Goal: Task Accomplishment & Management: Complete application form

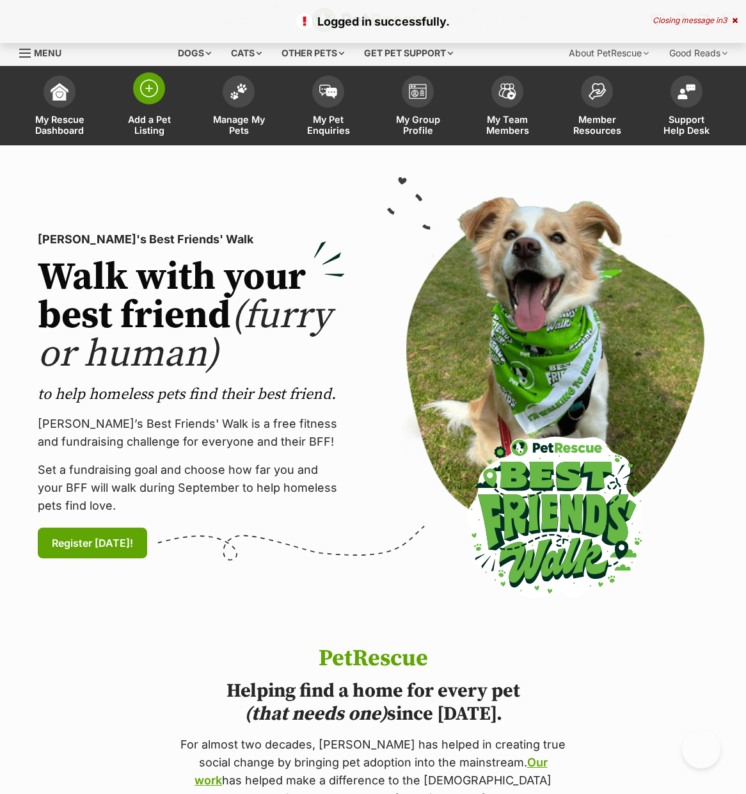
click at [152, 89] on img at bounding box center [149, 88] width 18 height 18
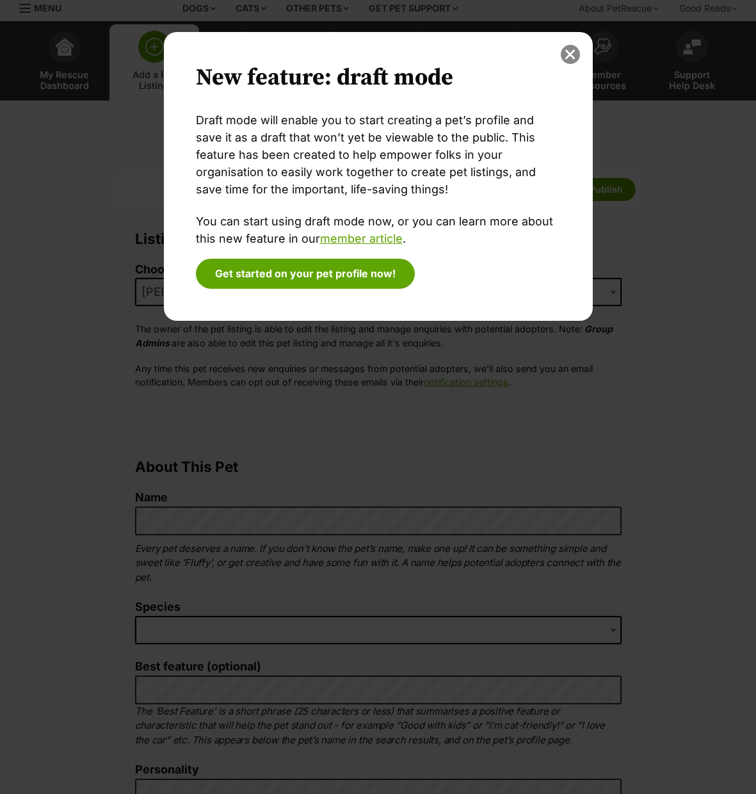
click at [565, 51] on button "close" at bounding box center [570, 54] width 19 height 19
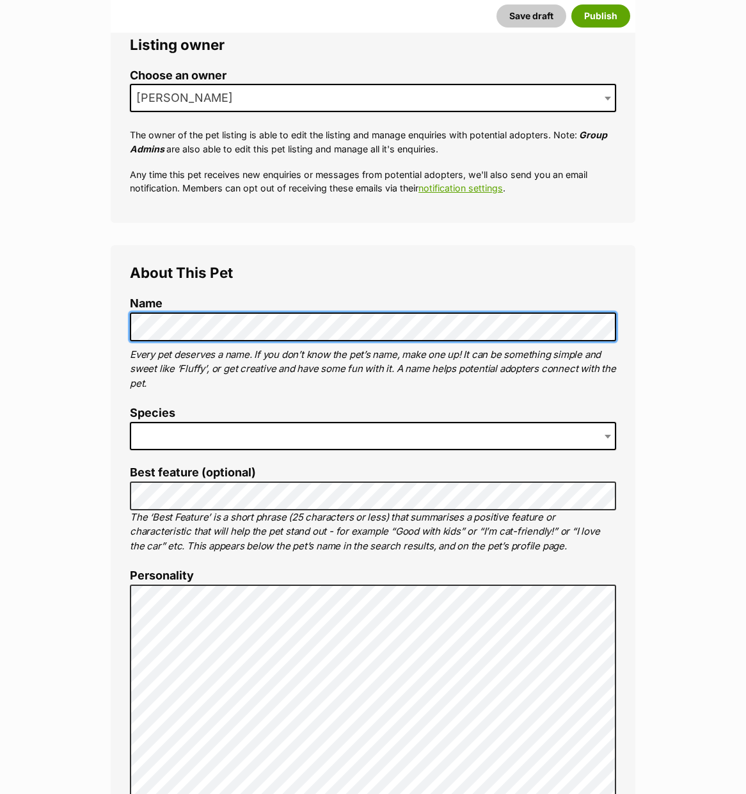
scroll to position [239, 0]
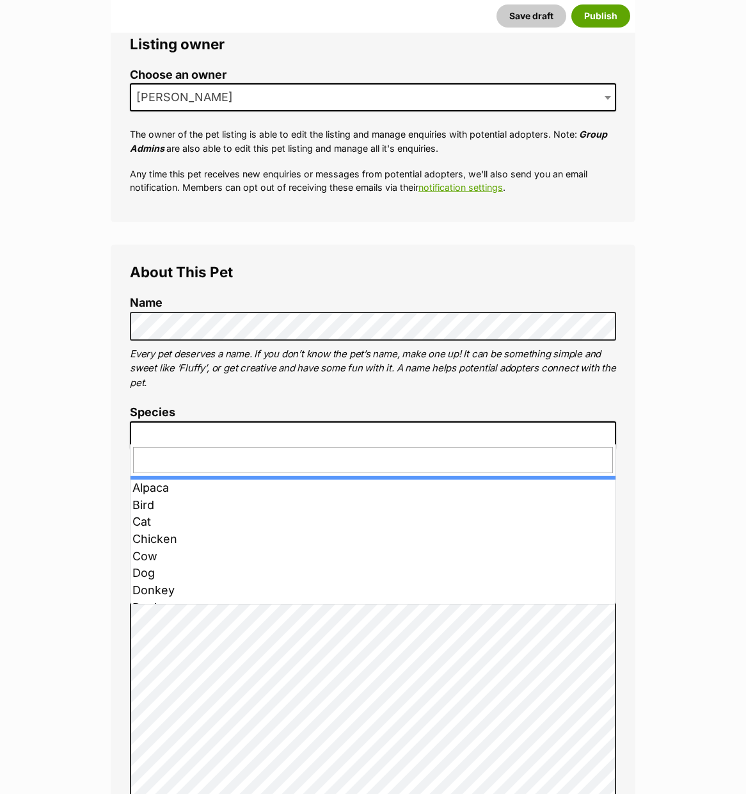
click at [254, 438] on span at bounding box center [373, 435] width 487 height 28
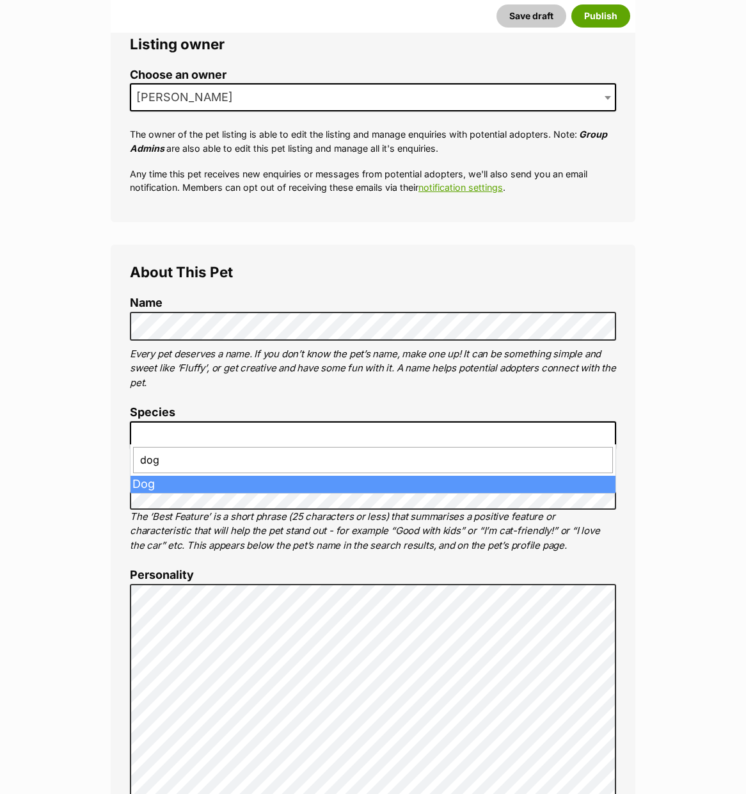
type input "dog"
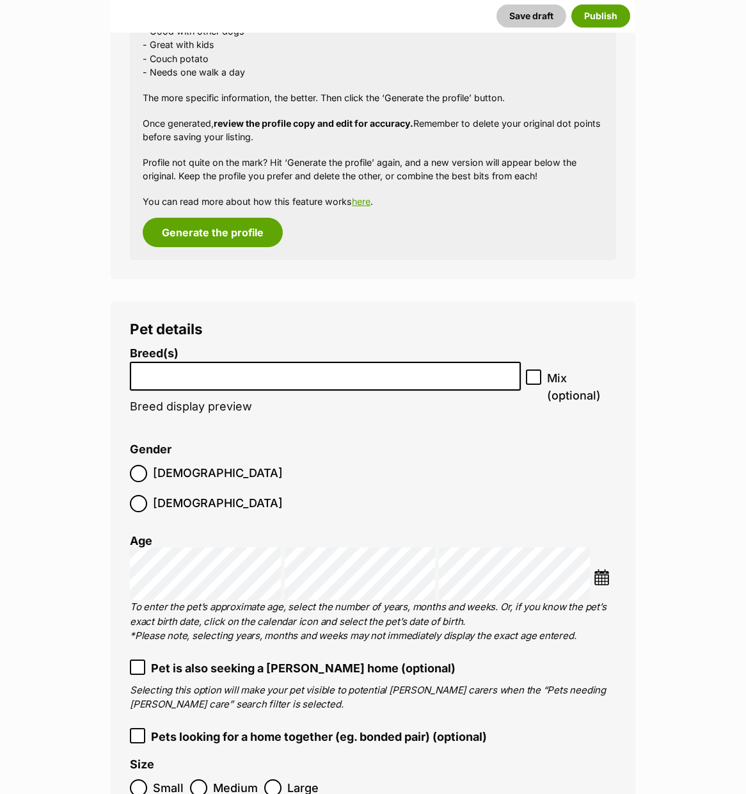
scroll to position [1565, 0]
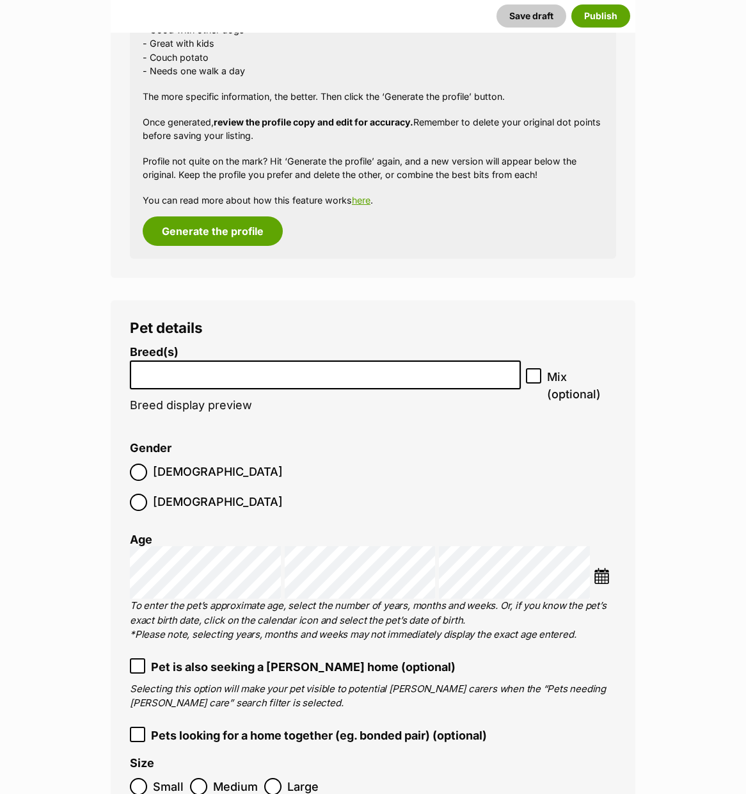
click at [229, 365] on input "search" at bounding box center [325, 371] width 382 height 13
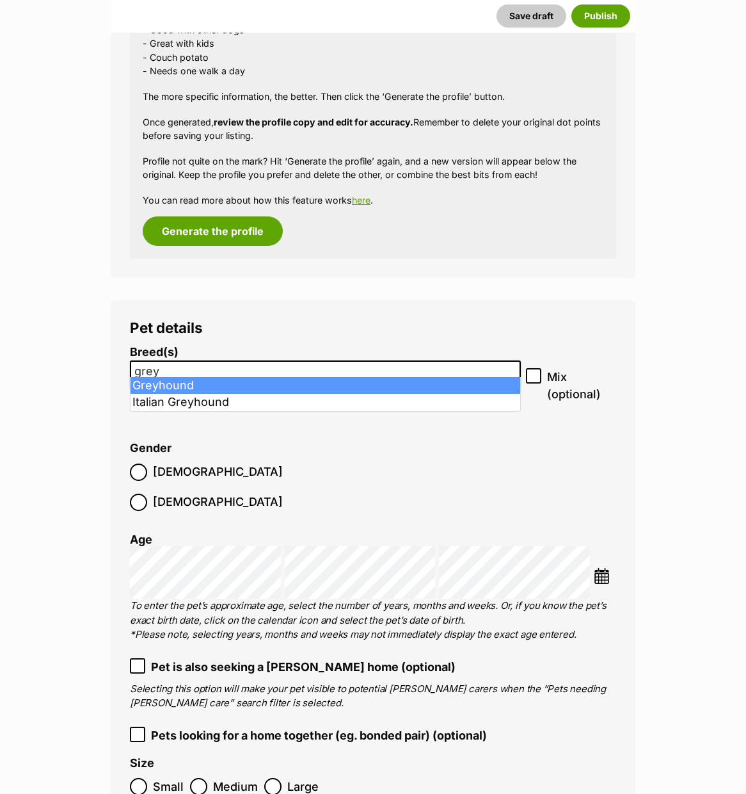
type input "grey"
select select "101"
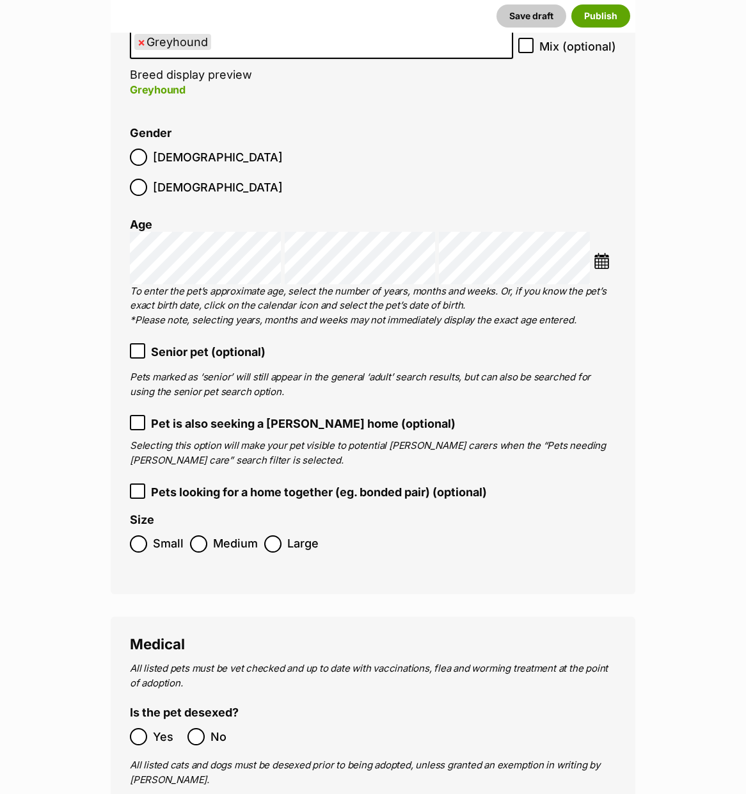
scroll to position [1904, 0]
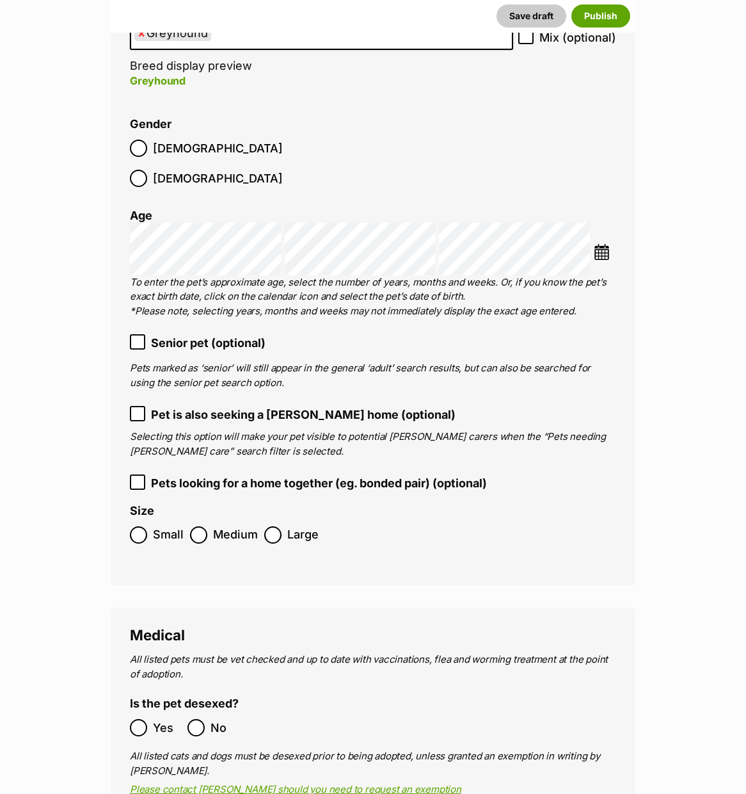
click at [291, 526] on span "Large" at bounding box center [302, 534] width 31 height 17
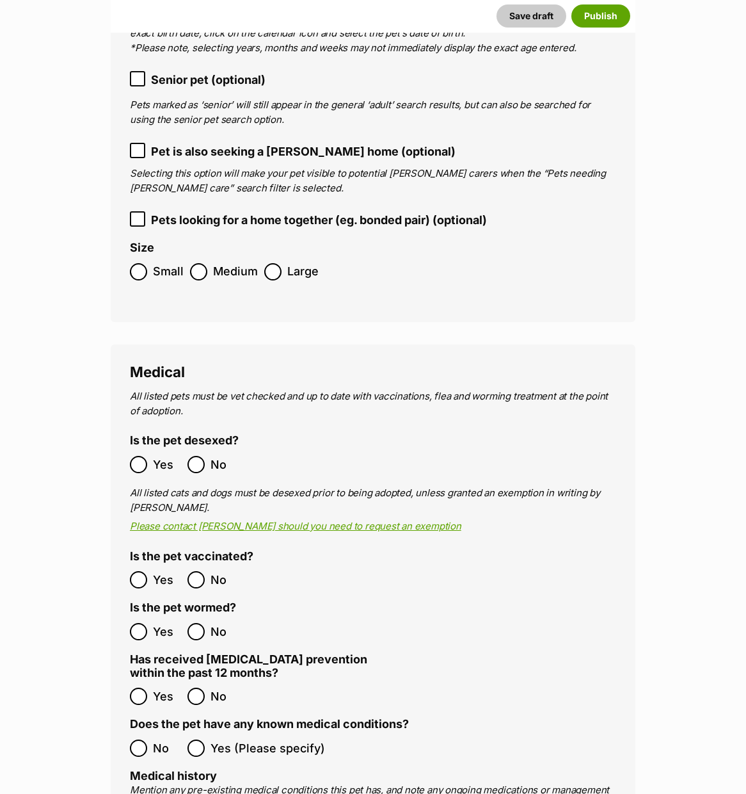
scroll to position [2168, 0]
drag, startPoint x: 149, startPoint y: 414, endPoint x: 153, endPoint y: 434, distance: 20.2
click at [149, 455] on label "Yes" at bounding box center [155, 463] width 51 height 17
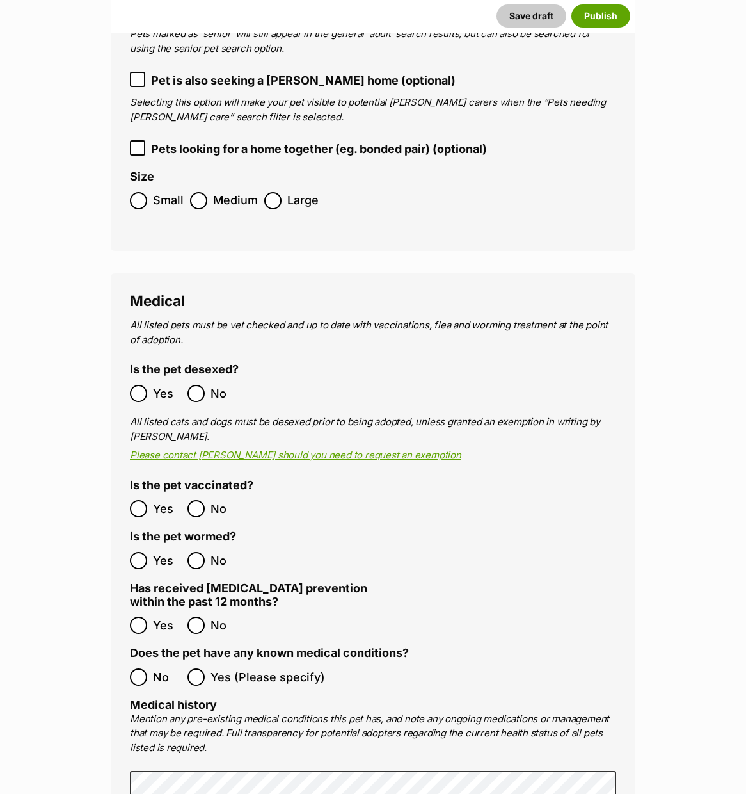
scroll to position [2247, 0]
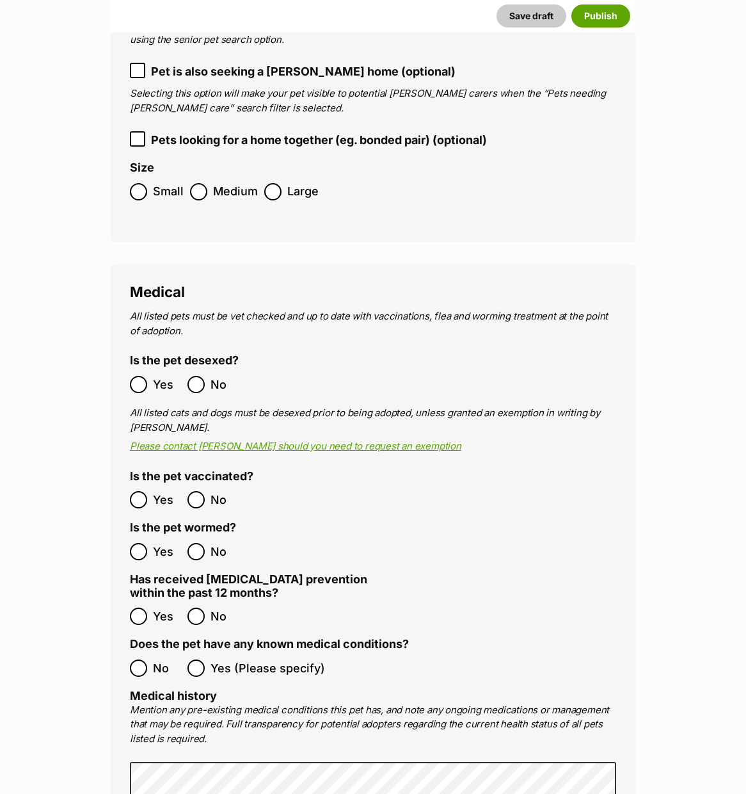
drag, startPoint x: 207, startPoint y: 561, endPoint x: 216, endPoint y: 562, distance: 9.1
click at [207, 608] on label "No" at bounding box center [213, 616] width 51 height 17
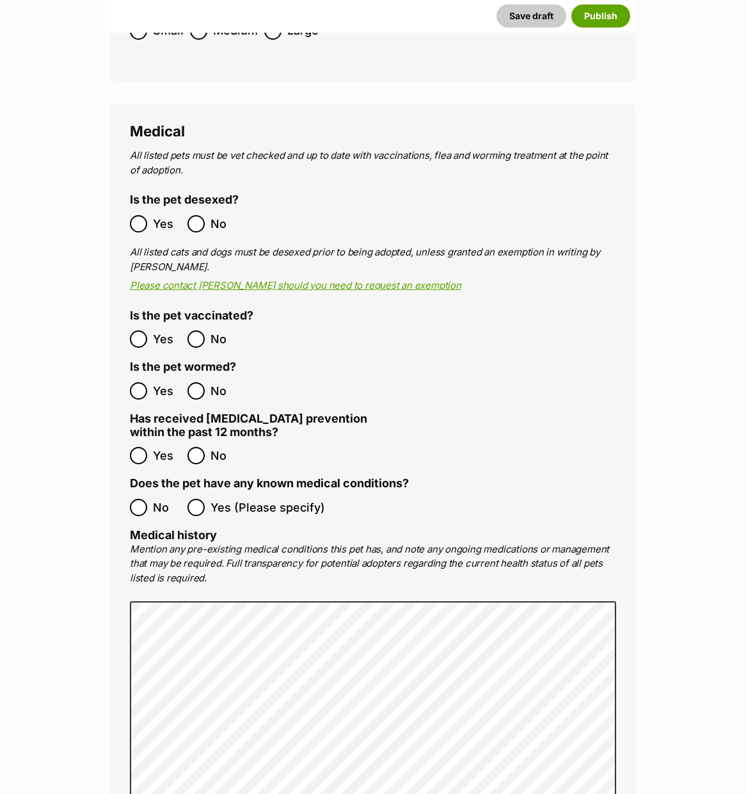
scroll to position [2409, 0]
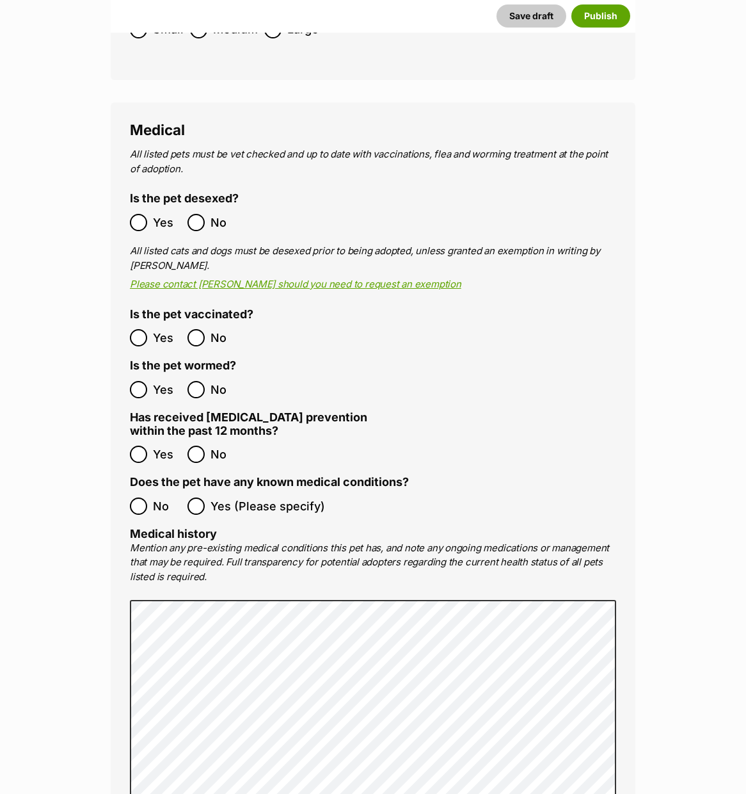
click at [140, 491] on ol "No Yes (Please specify)" at bounding box center [373, 506] width 487 height 30
click at [140, 502] on div at bounding box center [138, 506] width 8 height 8
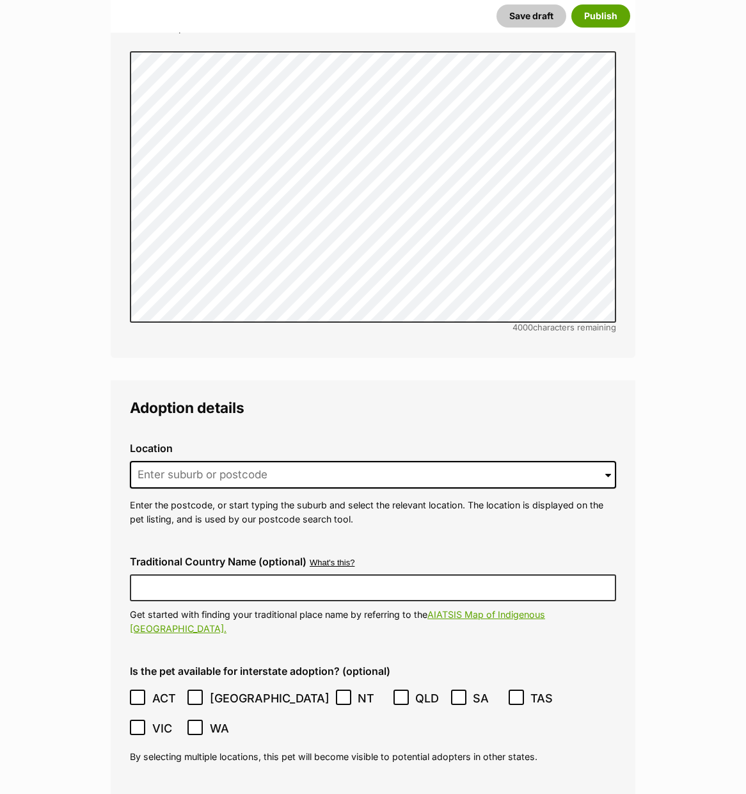
scroll to position [2961, 0]
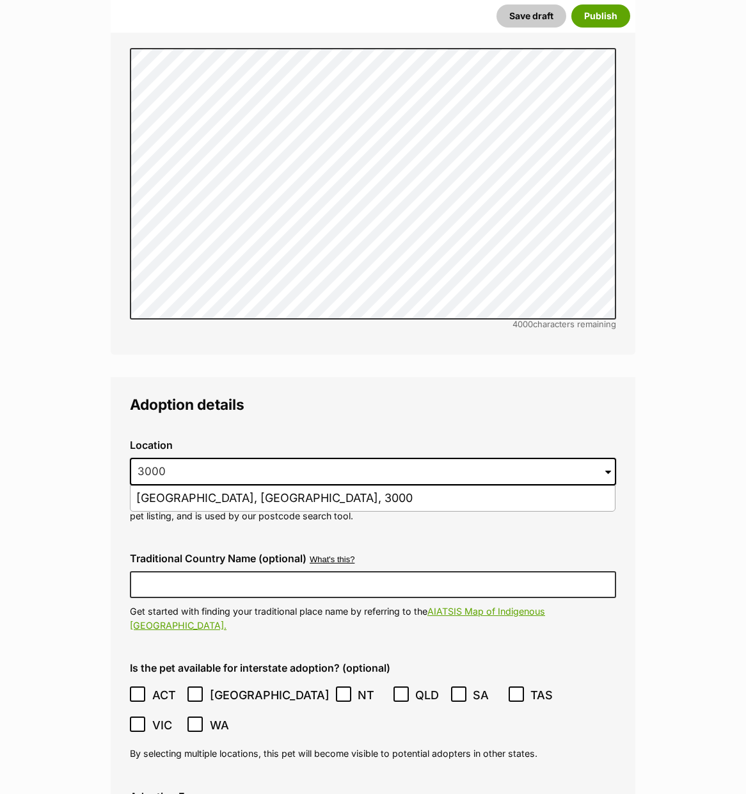
click at [175, 486] on li "Melbourne, Victoria, 3000" at bounding box center [373, 498] width 485 height 25
type input "Melbourne, Victoria, 3000"
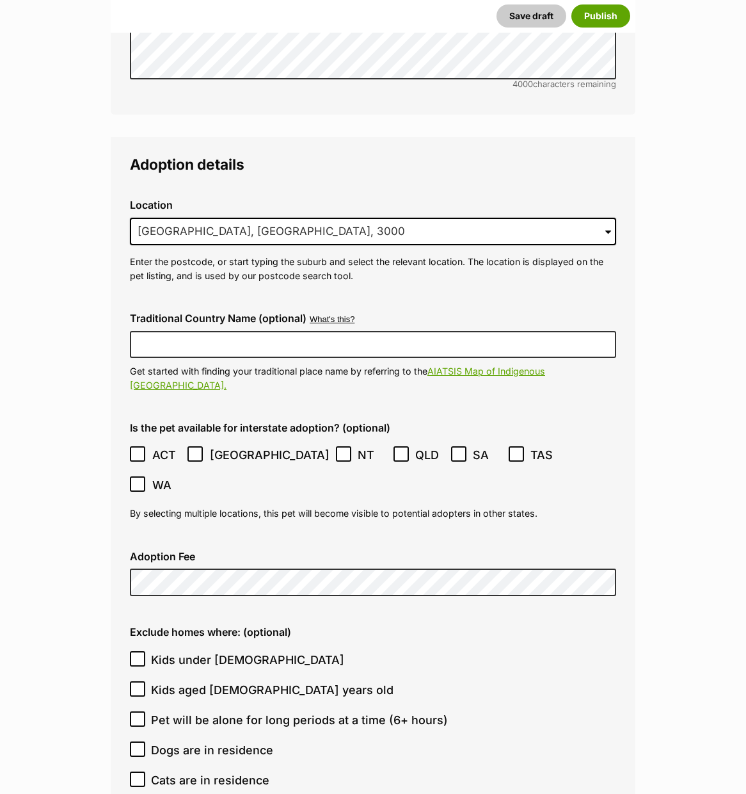
scroll to position [3205, 0]
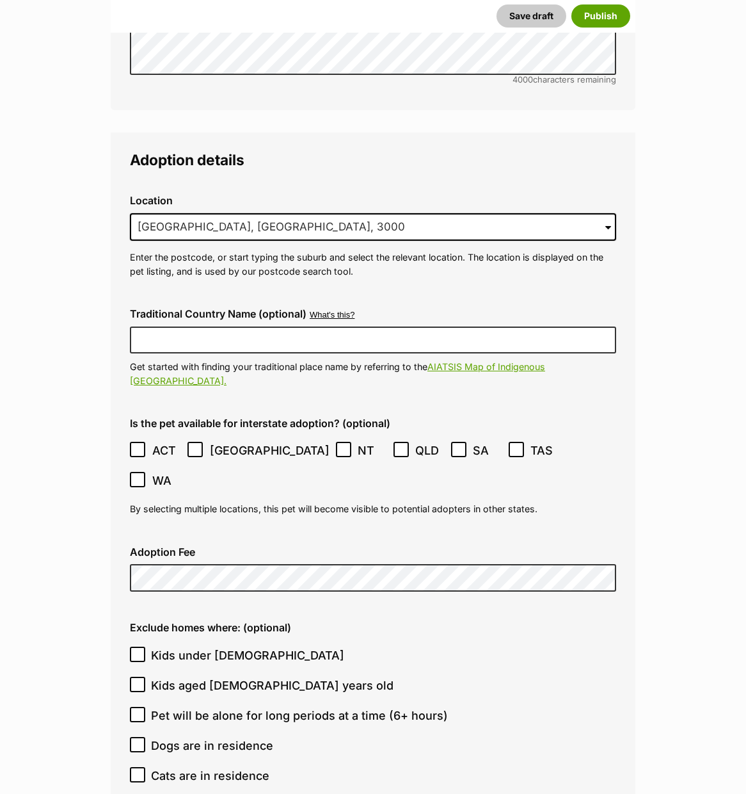
drag, startPoint x: 366, startPoint y: 536, endPoint x: 344, endPoint y: 534, distance: 21.9
click at [366, 611] on div "Exclude homes where: (optional) Kids under 5 years old Kids aged 6-12 years old…" at bounding box center [373, 736] width 507 height 250
click at [206, 647] on span "Kids under 5 years old" at bounding box center [247, 655] width 193 height 17
click at [145, 647] on input "Kids under 5 years old" at bounding box center [137, 654] width 15 height 15
checkbox input "true"
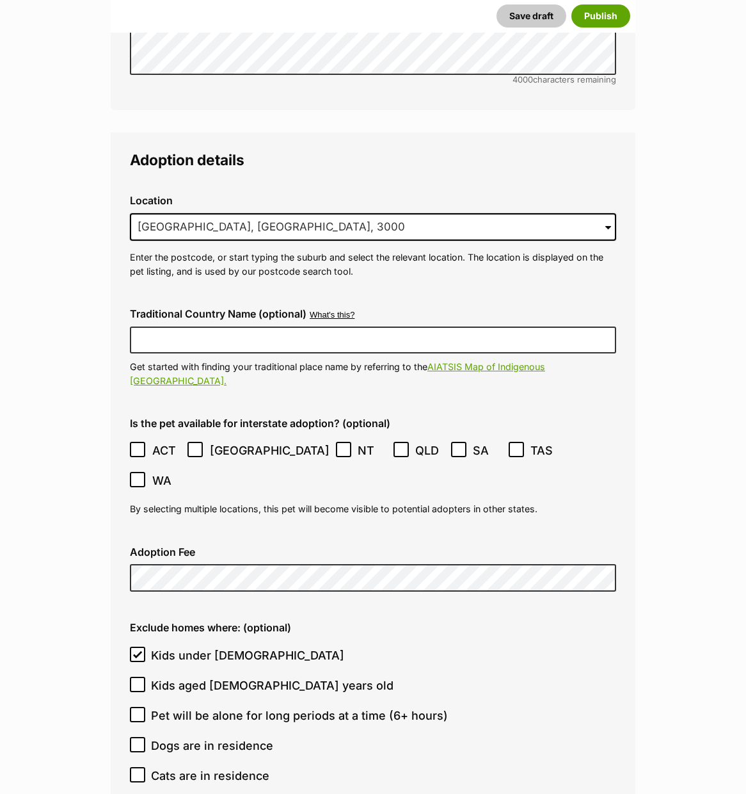
click at [187, 707] on span "Pet will be alone for long periods at a time (6+ hours)" at bounding box center [299, 715] width 297 height 17
click at [145, 707] on input "Pet will be alone for long periods at a time (6+ hours)" at bounding box center [137, 714] width 15 height 15
checkbox input "true"
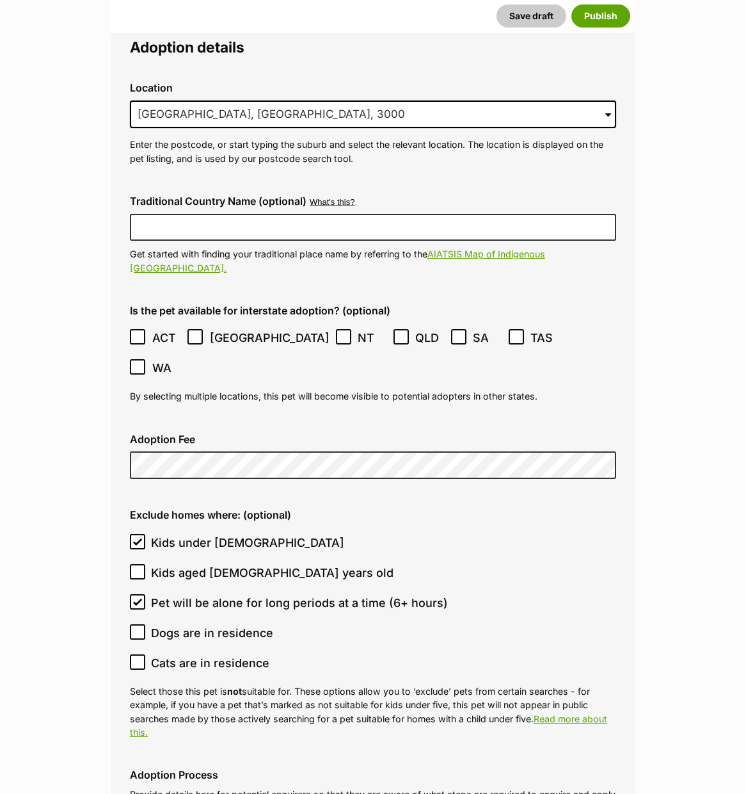
scroll to position [3319, 0]
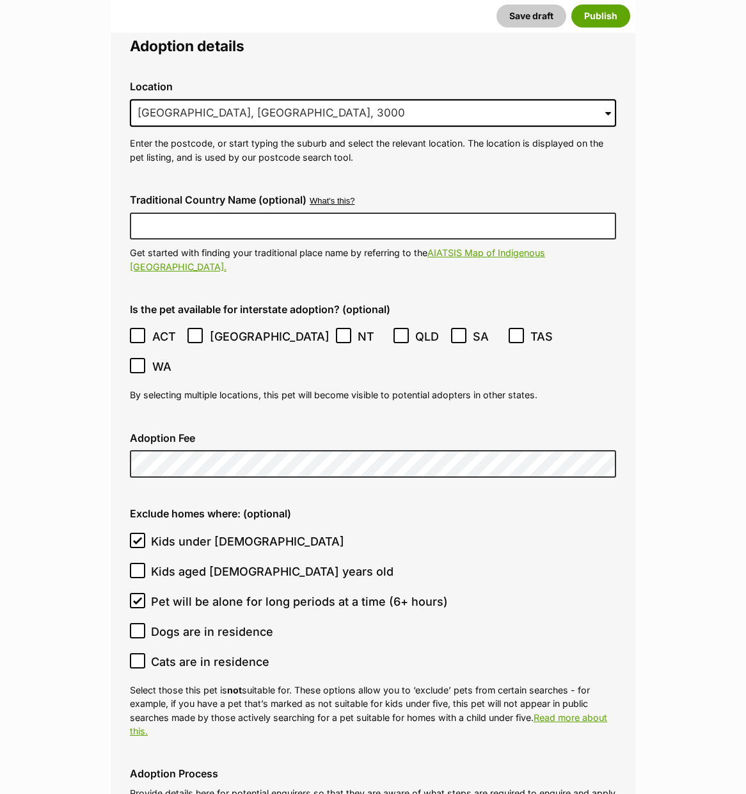
drag, startPoint x: 154, startPoint y: 561, endPoint x: 171, endPoint y: 562, distance: 17.3
click at [154, 653] on span "Cats are in residence" at bounding box center [210, 661] width 118 height 17
click at [145, 653] on input "Cats are in residence" at bounding box center [137, 660] width 15 height 15
checkbox input "true"
click at [198, 593] on span "Pet will be alone for long periods at a time (6+ hours)" at bounding box center [299, 601] width 297 height 17
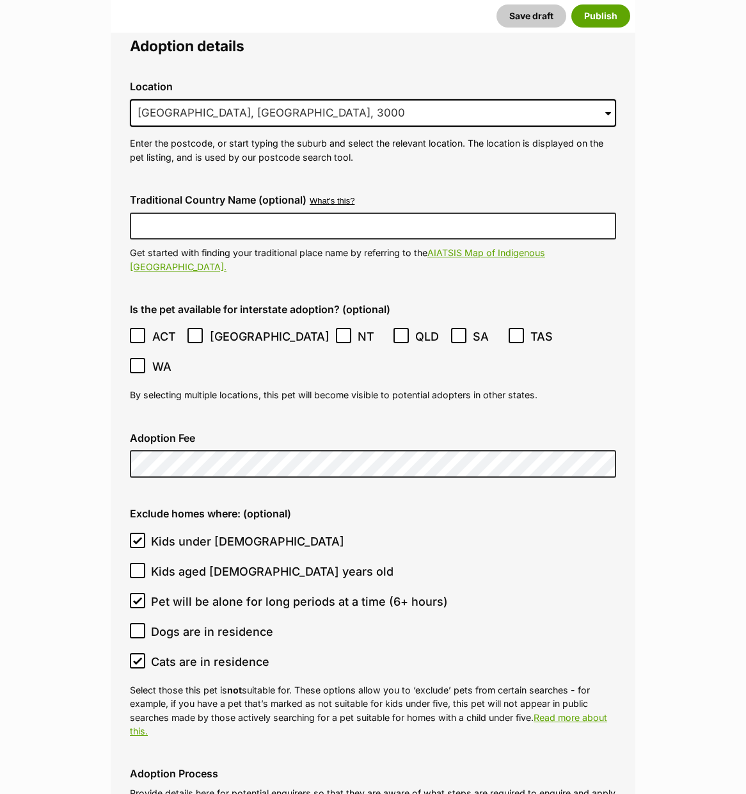
click at [145, 593] on input "Pet will be alone for long periods at a time (6+ hours)" at bounding box center [137, 600] width 15 height 15
checkbox input "false"
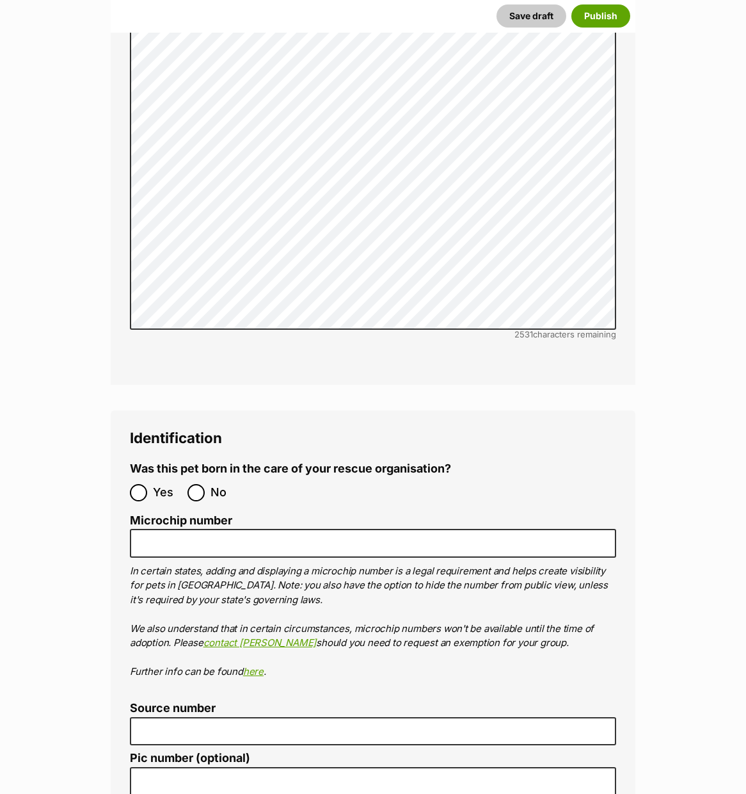
scroll to position [4345, 0]
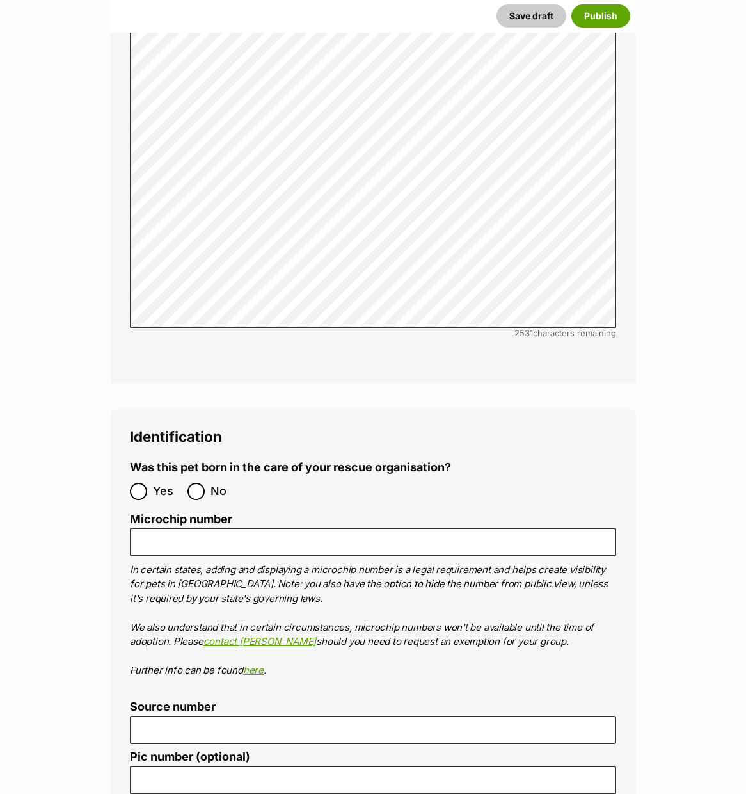
drag, startPoint x: 202, startPoint y: 388, endPoint x: 166, endPoint y: 463, distance: 83.6
click at [202, 483] on input "No" at bounding box center [196, 491] width 17 height 17
radio input "true"
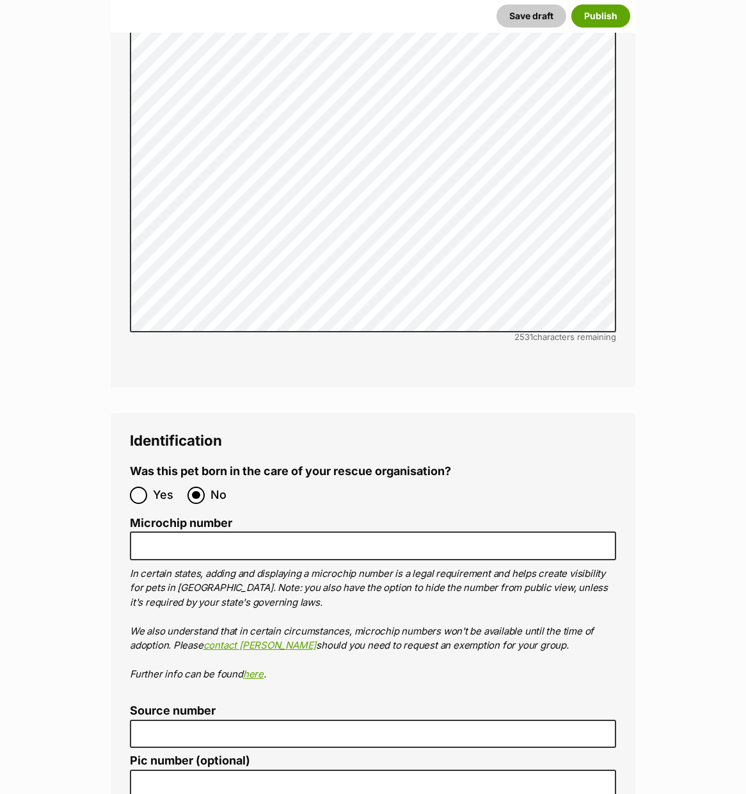
scroll to position [4339, 0]
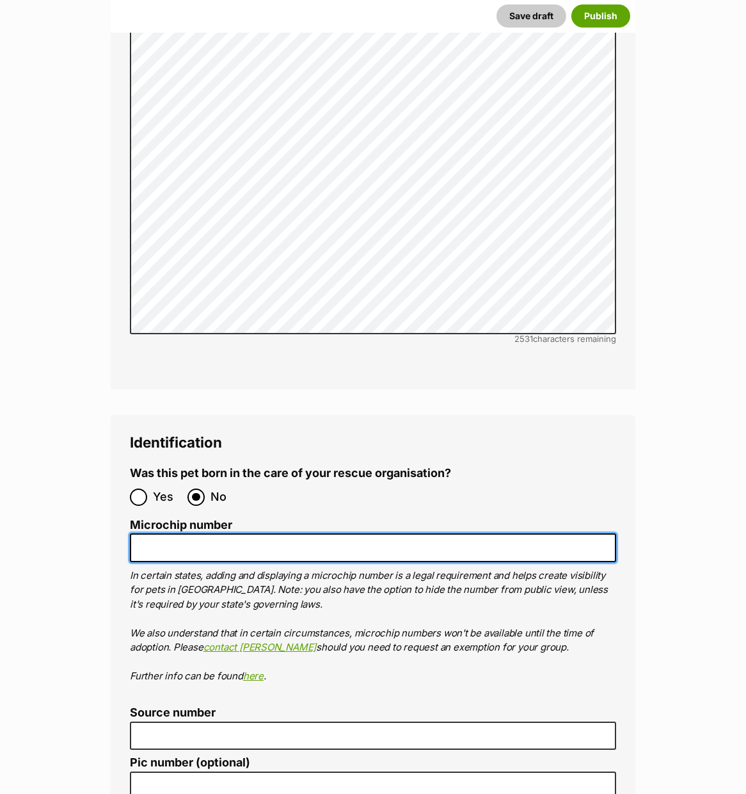
click at [424, 533] on input "Microchip number" at bounding box center [373, 547] width 487 height 29
paste input "956 000 012 420 075"
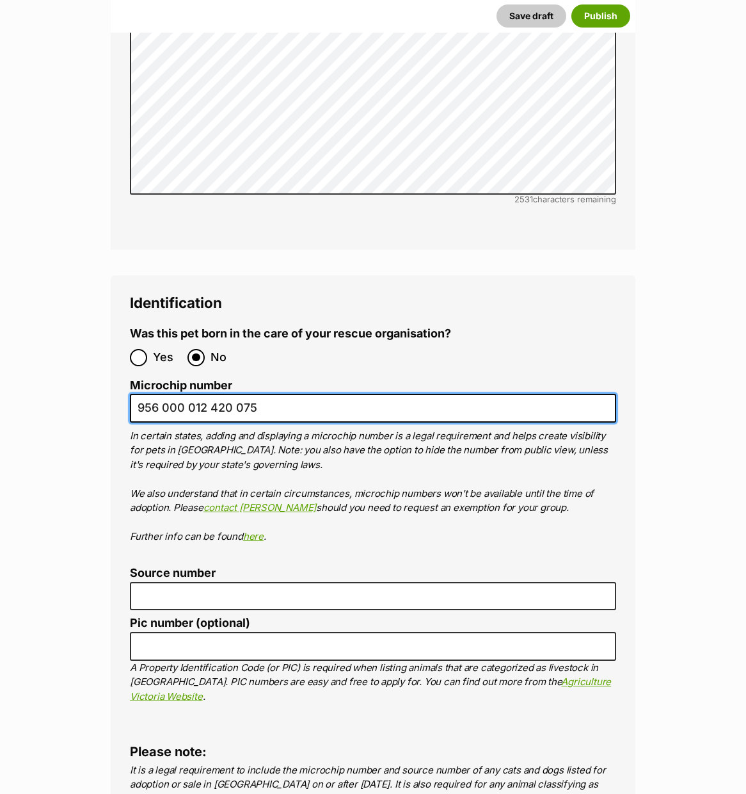
scroll to position [4480, 0]
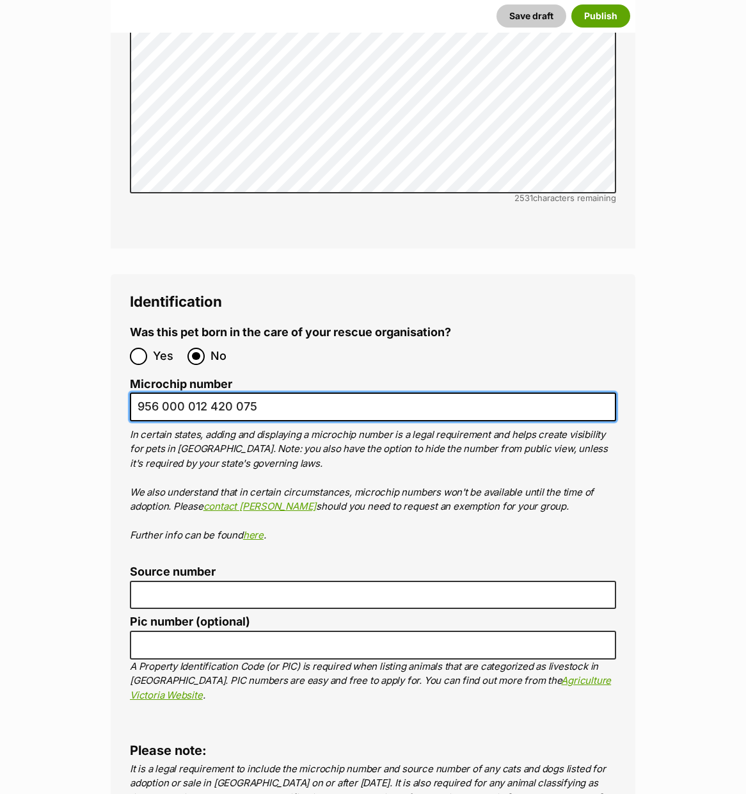
type input "956 000 012 420 075"
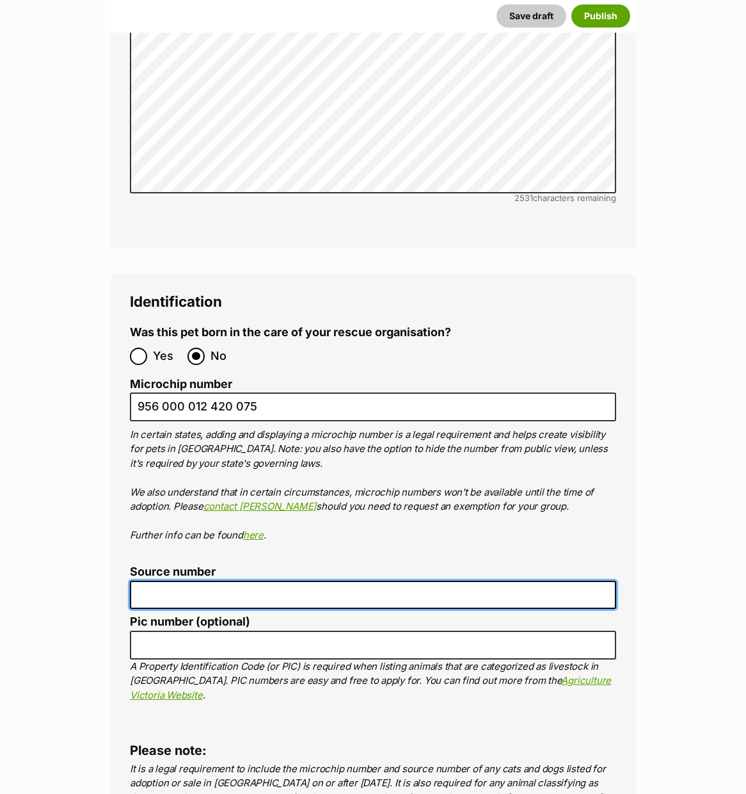
click at [396, 581] on input "Source number" at bounding box center [373, 595] width 487 height 29
type input "re145276"
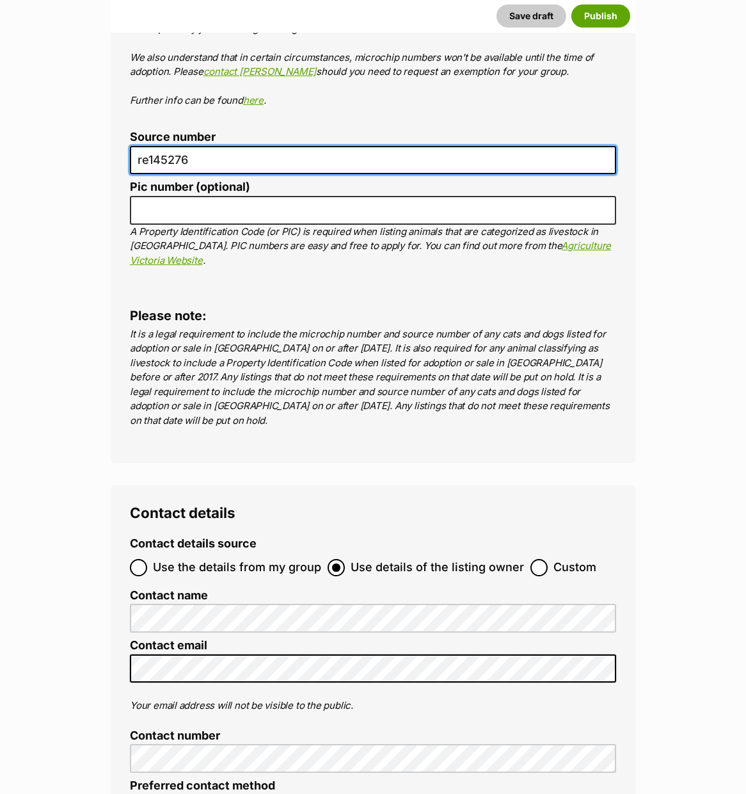
scroll to position [4917, 0]
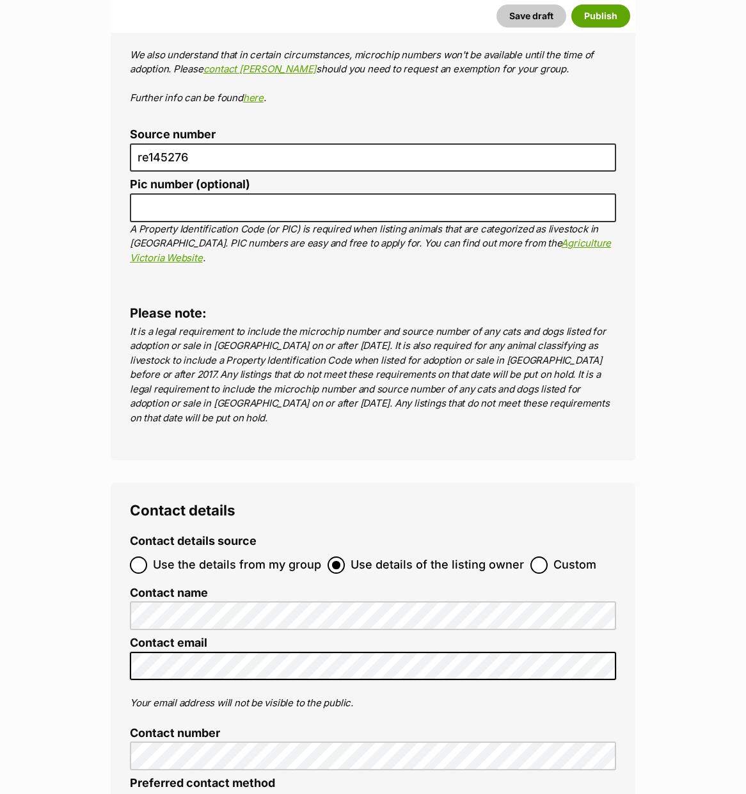
click at [216, 556] on span "Use the details from my group" at bounding box center [237, 564] width 168 height 17
click at [147, 556] on input "Use the details from my group" at bounding box center [138, 564] width 17 height 17
radio input "true"
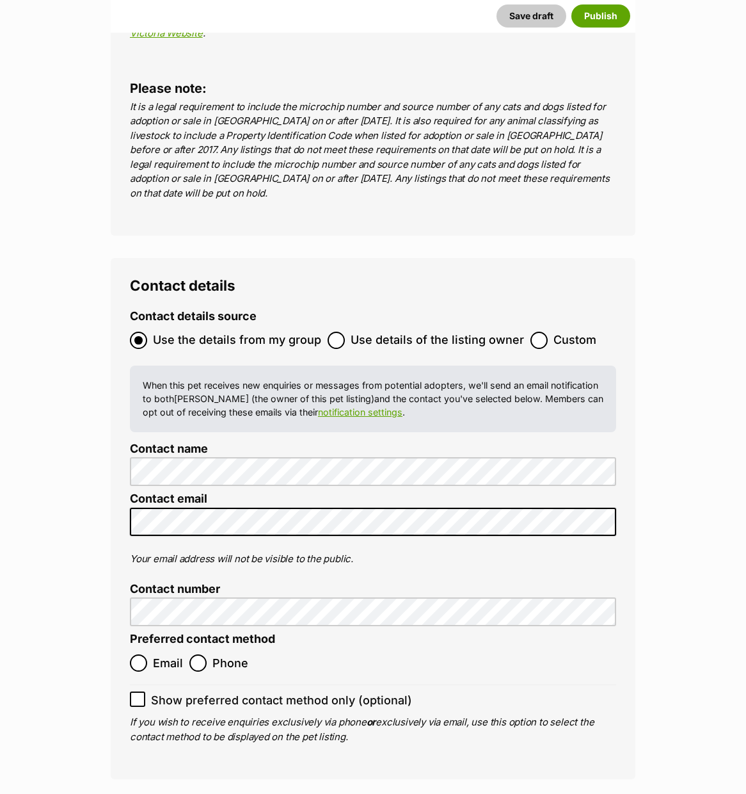
scroll to position [5143, 0]
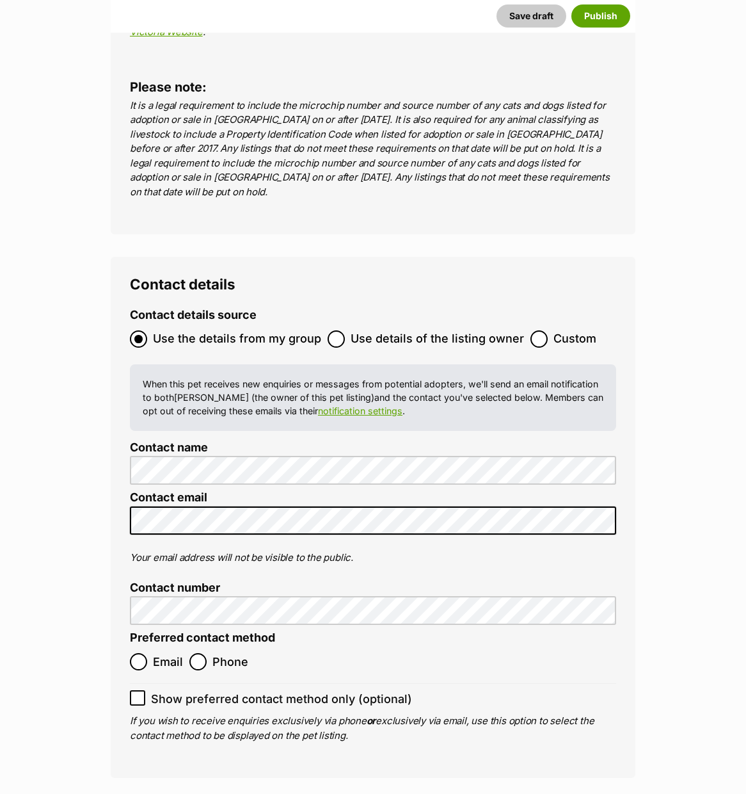
drag, startPoint x: 155, startPoint y: 522, endPoint x: 154, endPoint y: 529, distance: 7.8
click at [155, 653] on span "Email" at bounding box center [168, 661] width 30 height 17
click at [147, 653] on input "Email" at bounding box center [138, 661] width 17 height 17
radio input "true"
drag, startPoint x: 168, startPoint y: 565, endPoint x: 219, endPoint y: 561, distance: 50.7
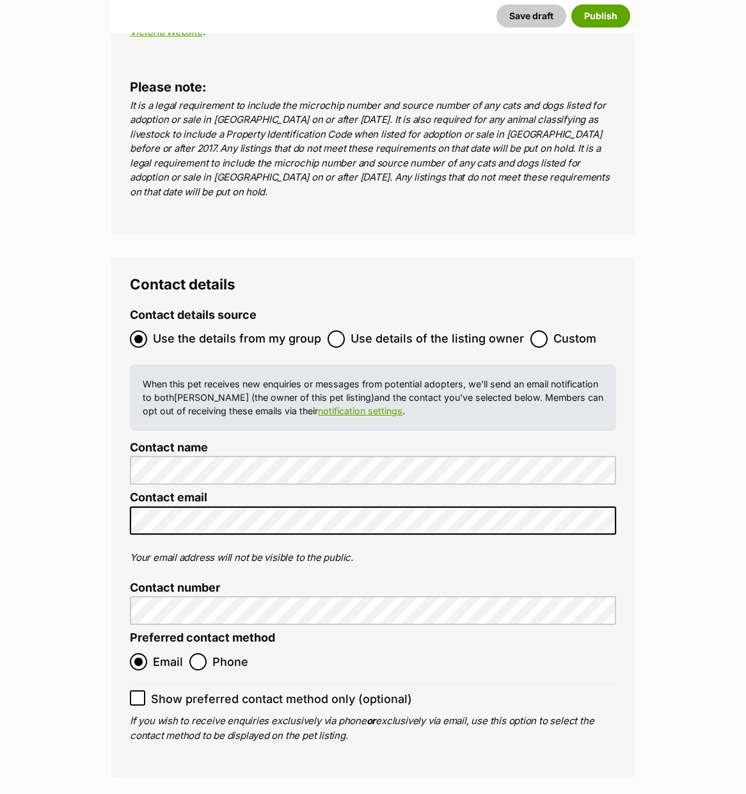
click at [168, 690] on span "Show preferred contact method only (optional)" at bounding box center [281, 698] width 261 height 17
click at [145, 690] on input "Show preferred contact method only (optional)" at bounding box center [137, 697] width 15 height 15
checkbox input "true"
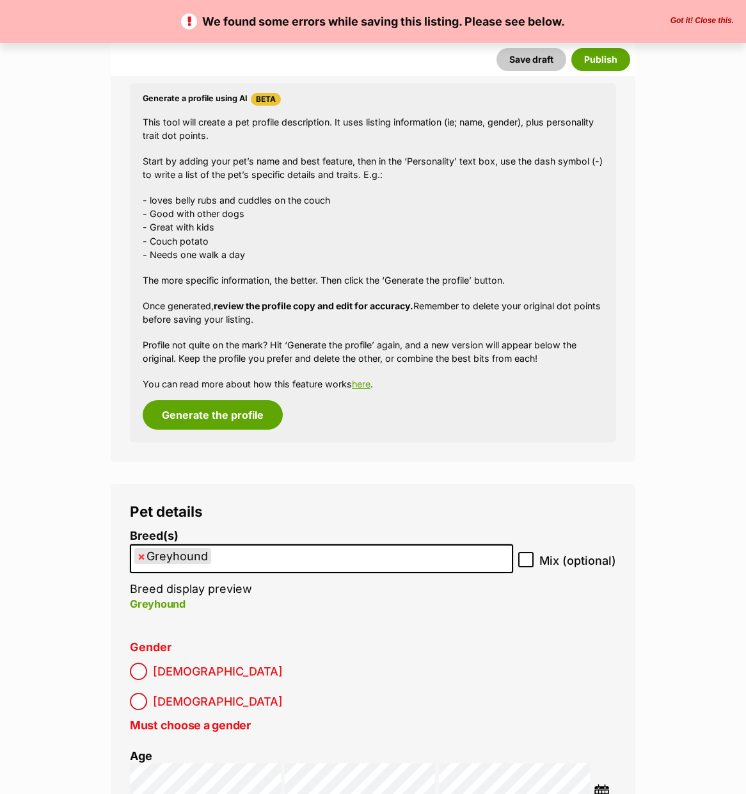
scroll to position [1786, 0]
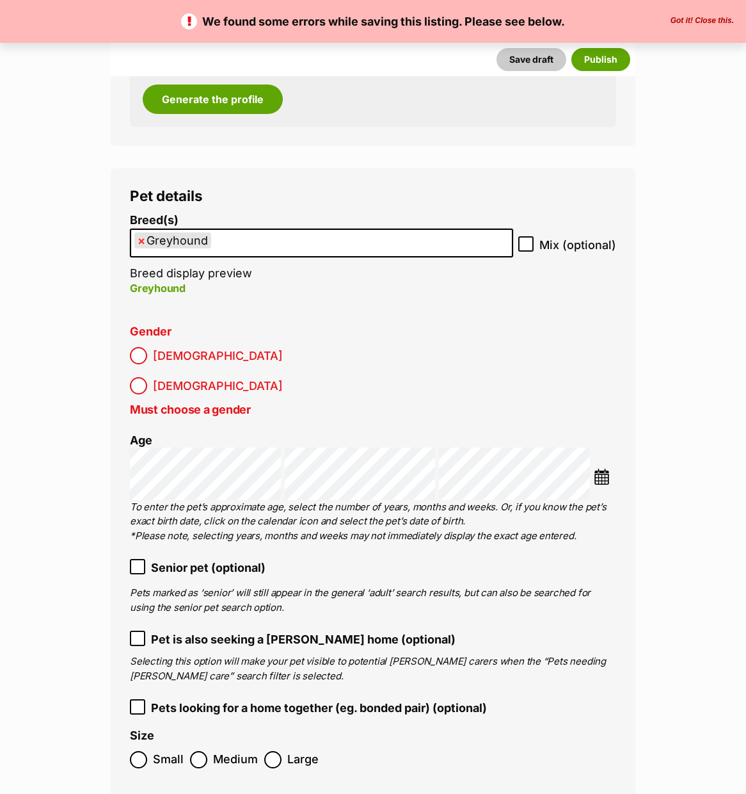
click at [218, 377] on span "Female" at bounding box center [218, 385] width 130 height 17
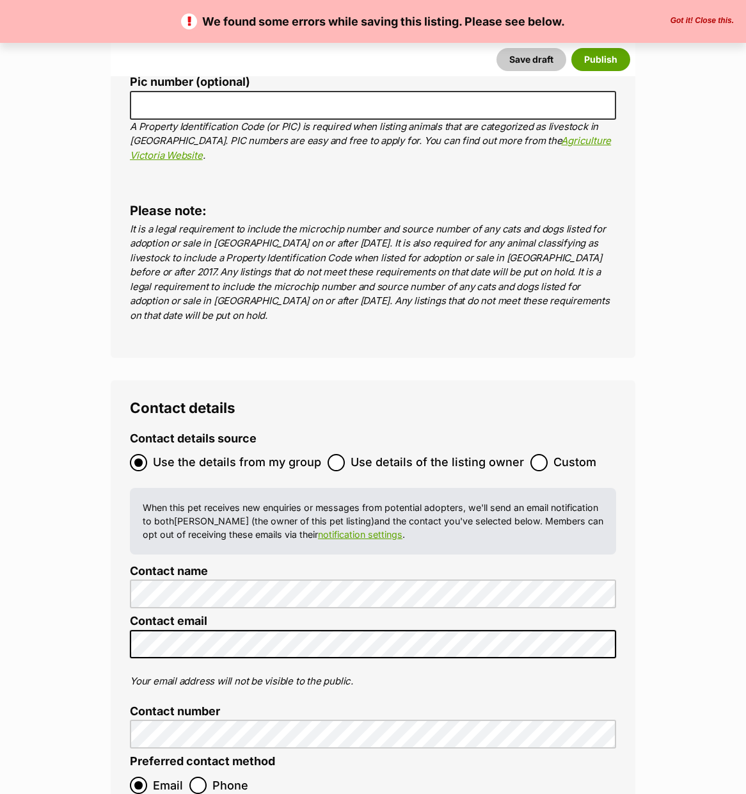
scroll to position [5255, 0]
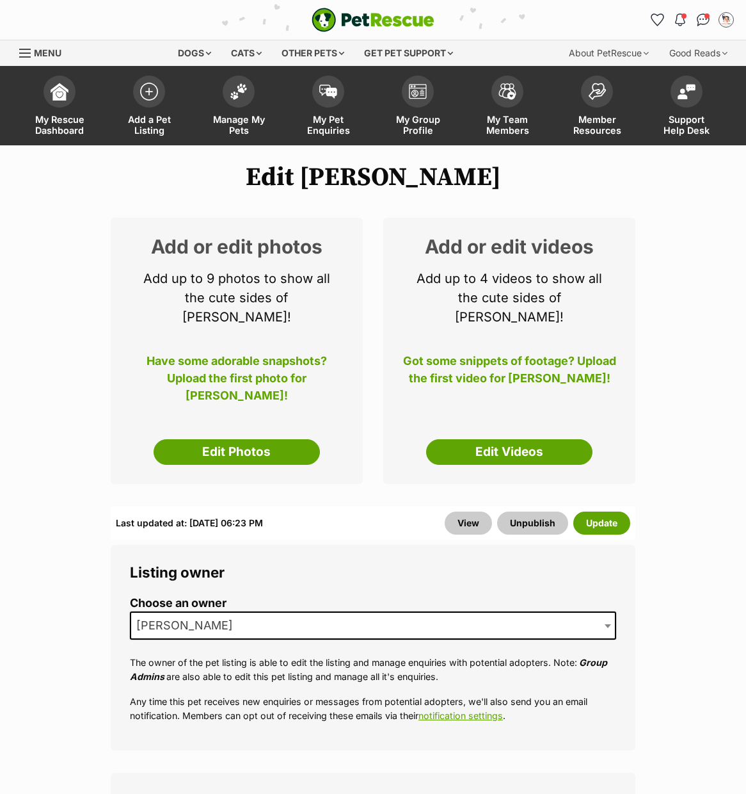
click at [223, 439] on link "Edit Photos" at bounding box center [237, 452] width 166 height 26
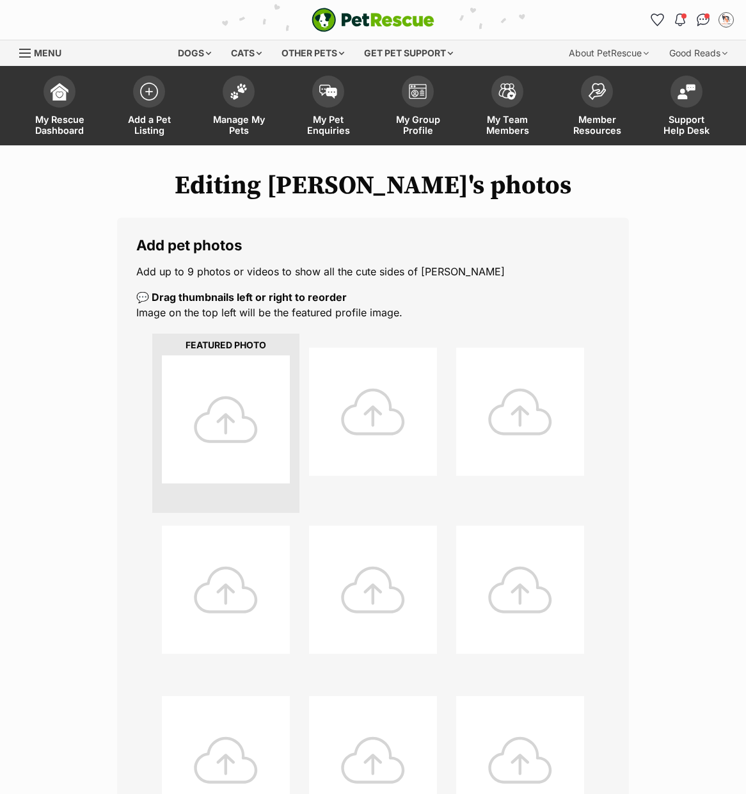
click at [241, 401] on div at bounding box center [226, 419] width 128 height 128
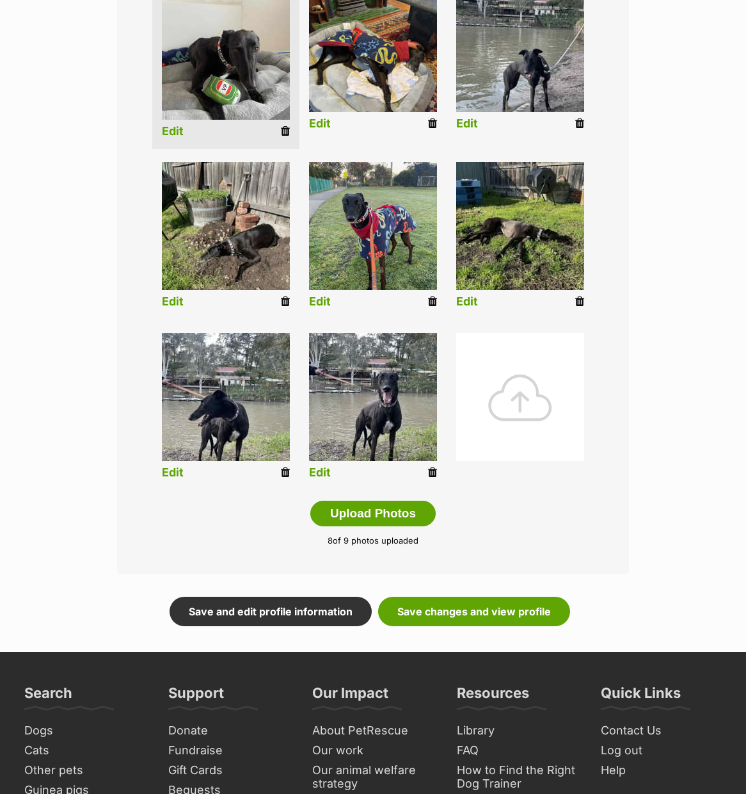
scroll to position [364, 0]
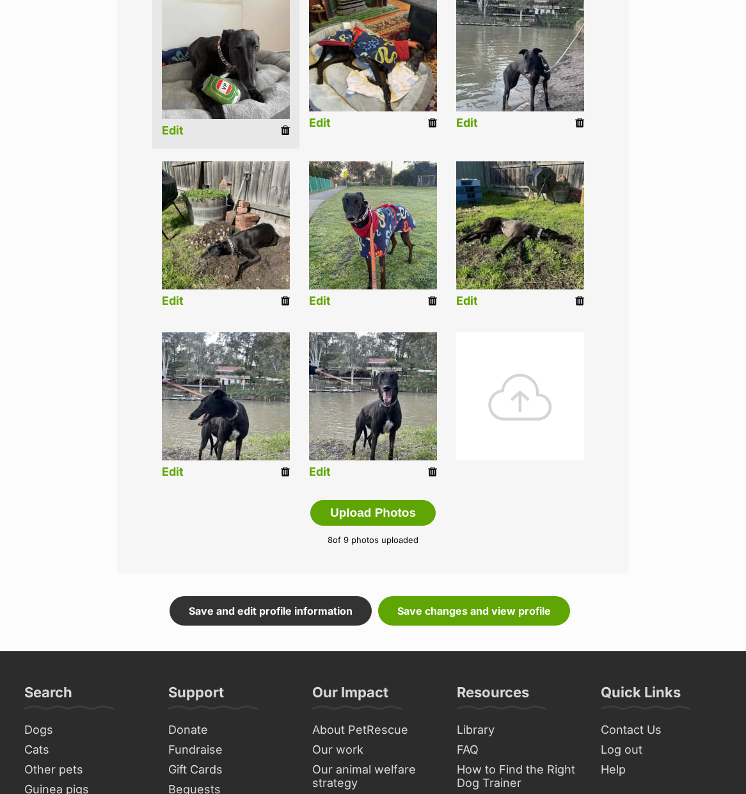
drag, startPoint x: 499, startPoint y: 611, endPoint x: 496, endPoint y: 589, distance: 22.6
click at [499, 611] on link "Save changes and view profile" at bounding box center [474, 610] width 192 height 29
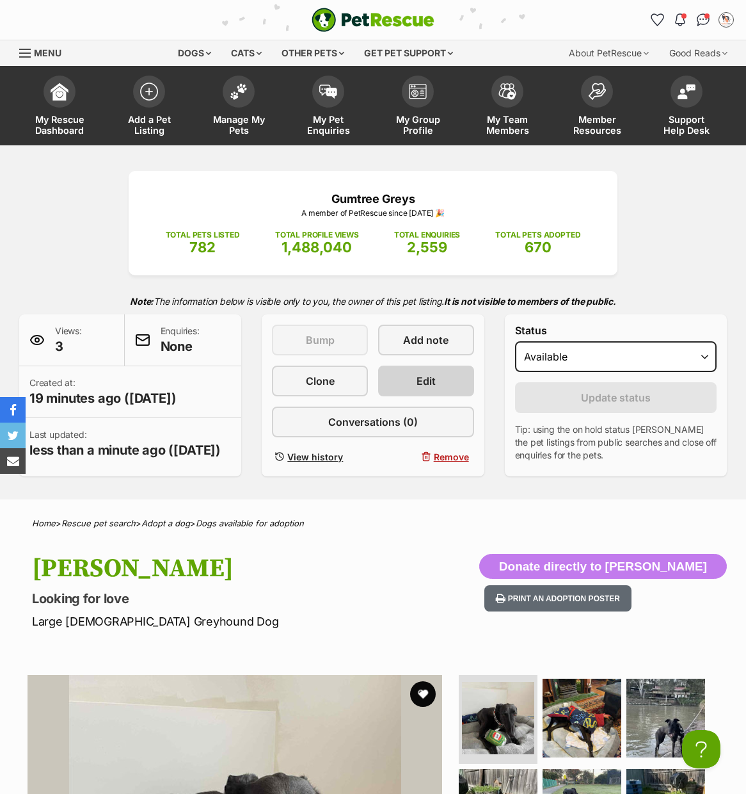
click at [442, 379] on link "Edit" at bounding box center [426, 381] width 96 height 31
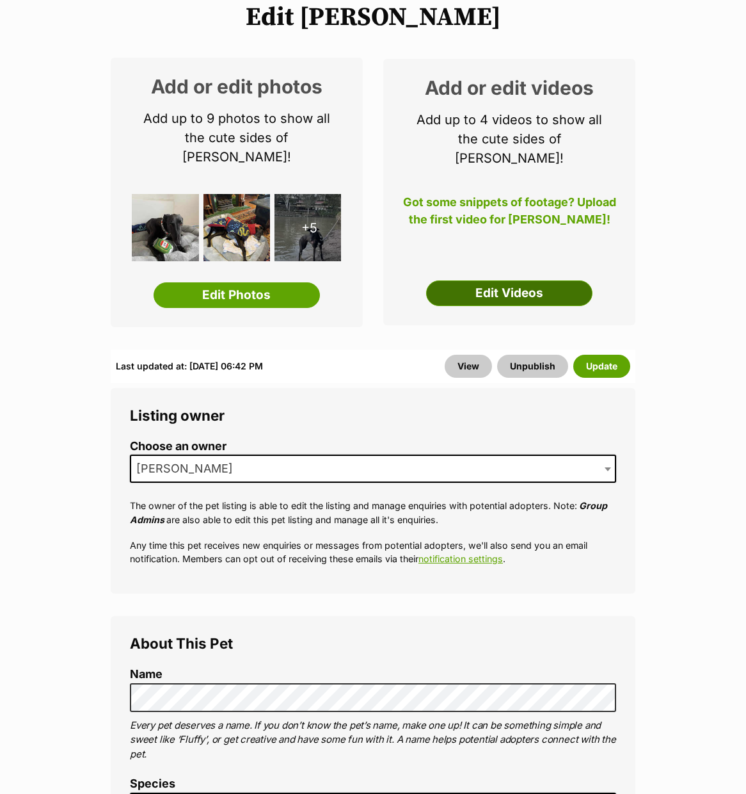
scroll to position [159, 0]
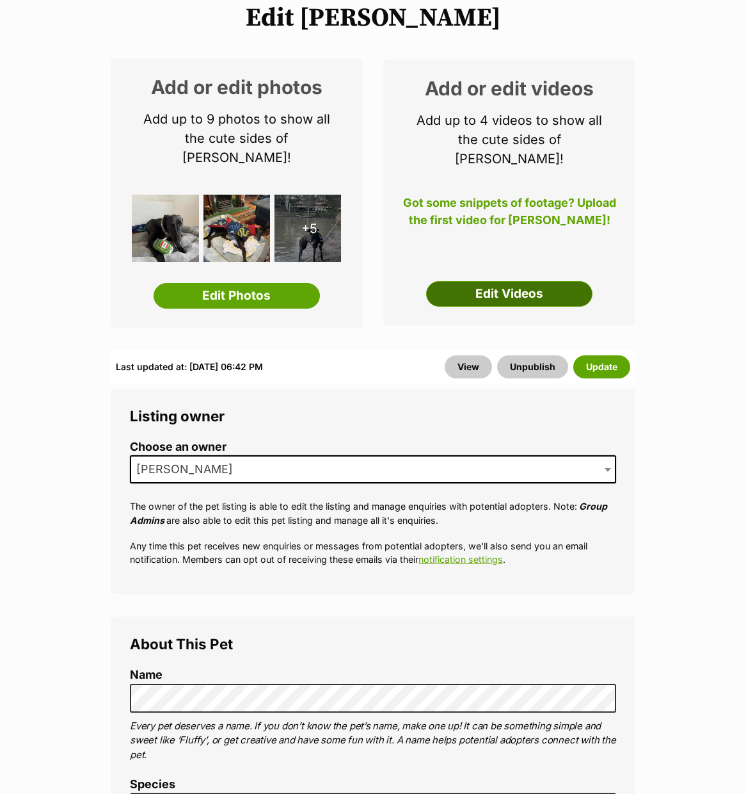
click at [521, 281] on link "Edit Videos" at bounding box center [509, 294] width 166 height 26
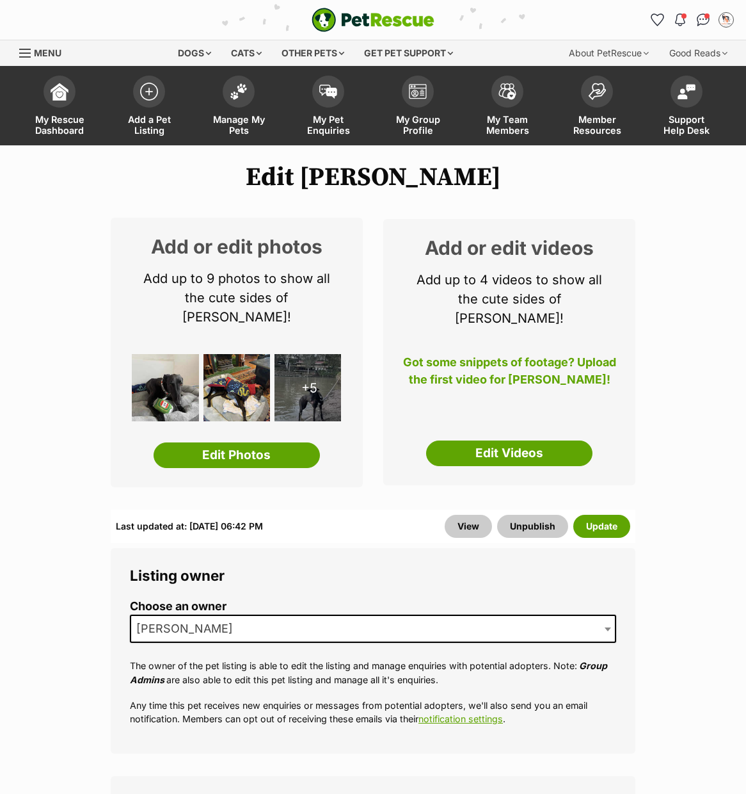
scroll to position [0, 0]
click at [622, 515] on button "Update" at bounding box center [602, 526] width 57 height 23
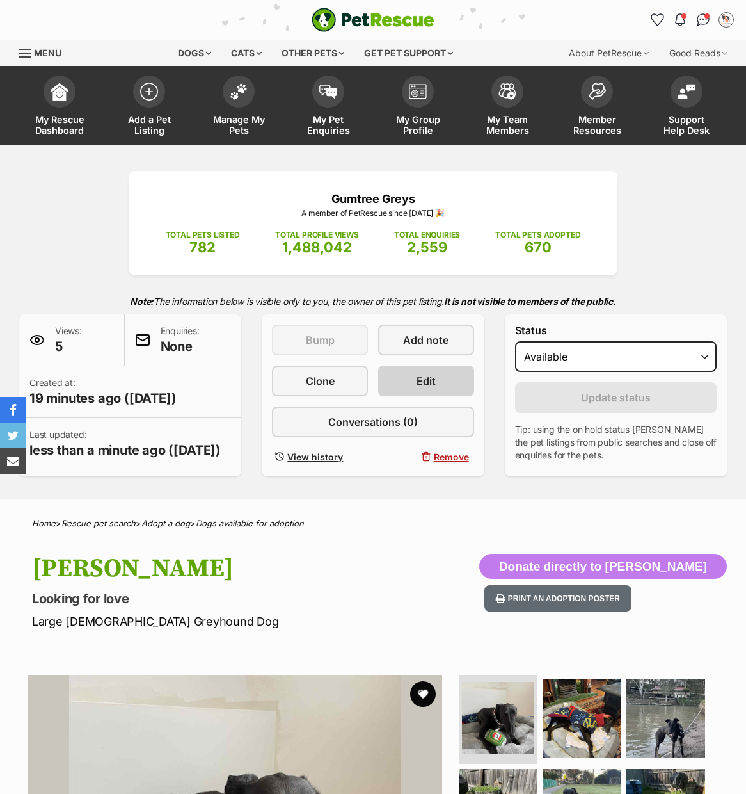
click at [443, 379] on link "Edit" at bounding box center [426, 381] width 96 height 31
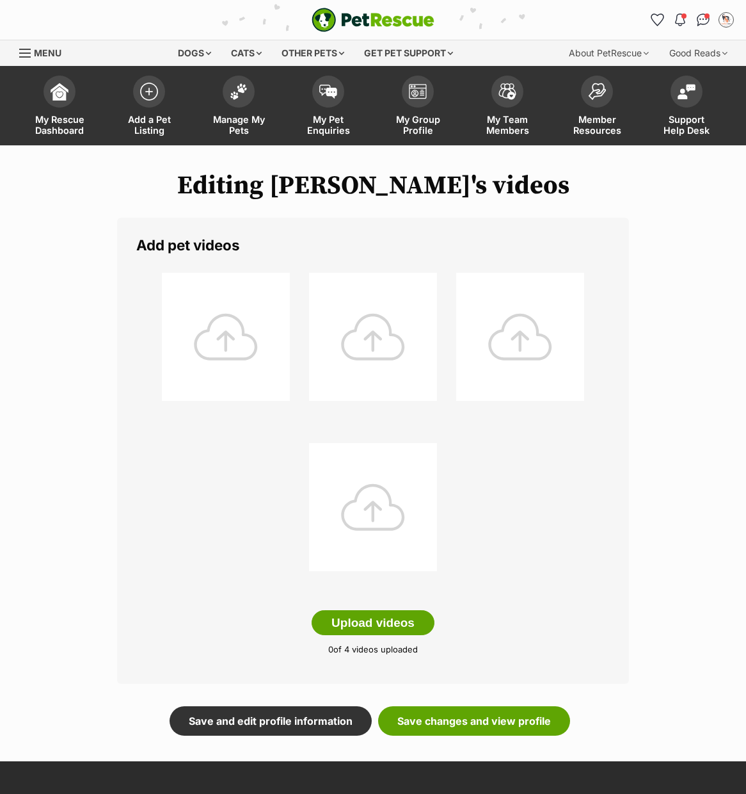
click at [216, 327] on div at bounding box center [226, 337] width 128 height 128
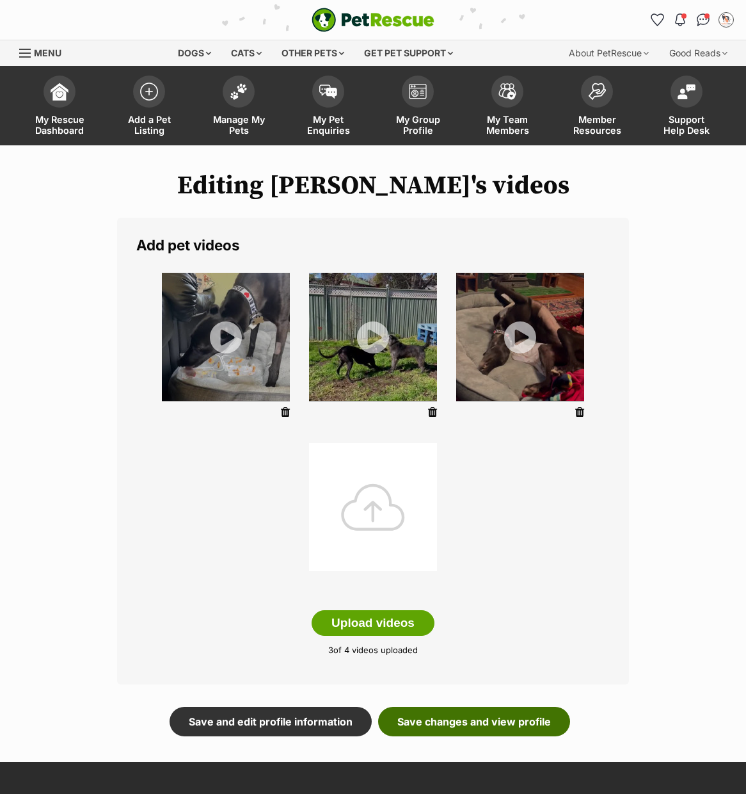
click at [508, 721] on link "Save changes and view profile" at bounding box center [474, 721] width 192 height 29
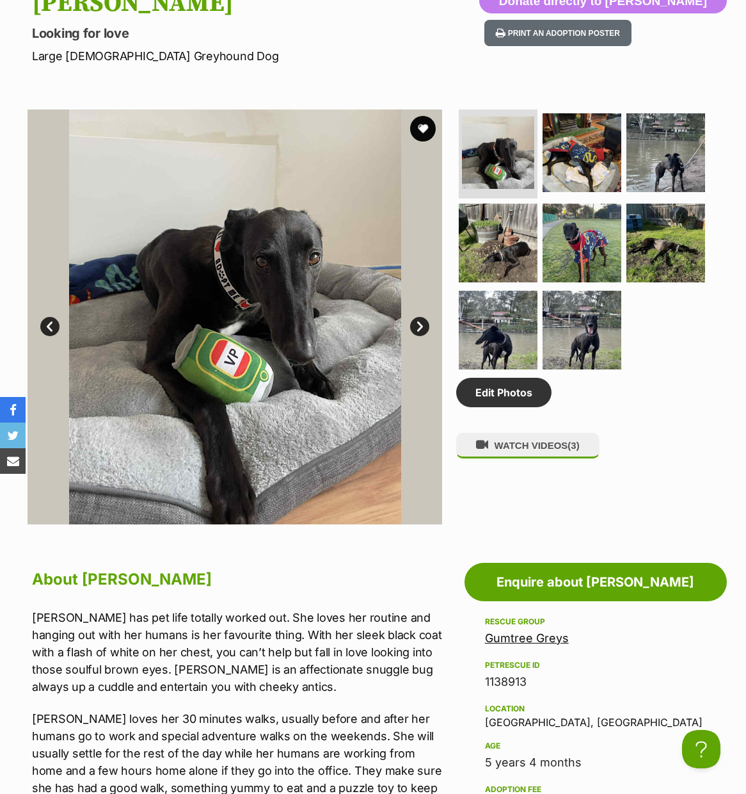
scroll to position [562, 0]
